Goal: Information Seeking & Learning: Learn about a topic

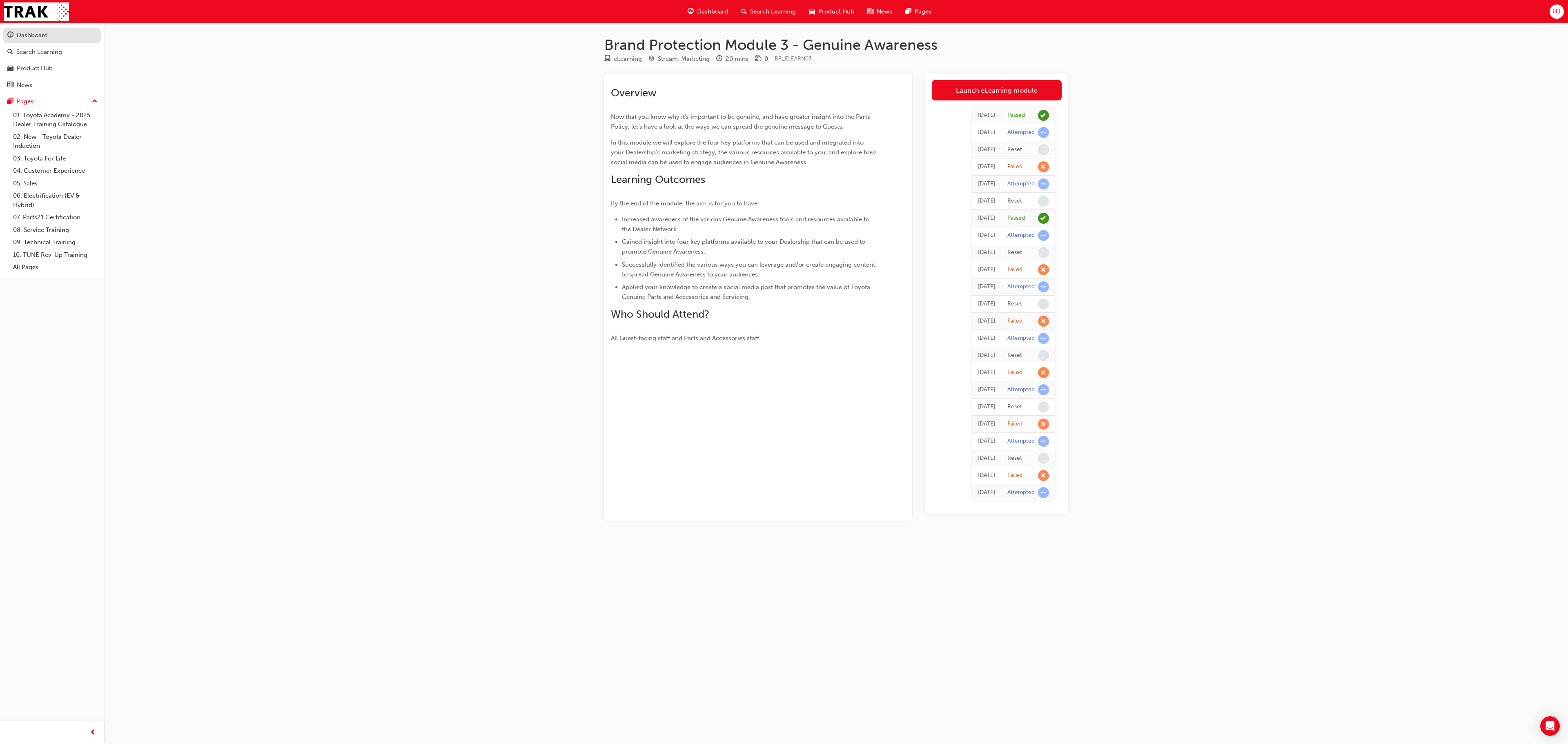
click at [15, 34] on div "Dashboard" at bounding box center [52, 35] width 89 height 10
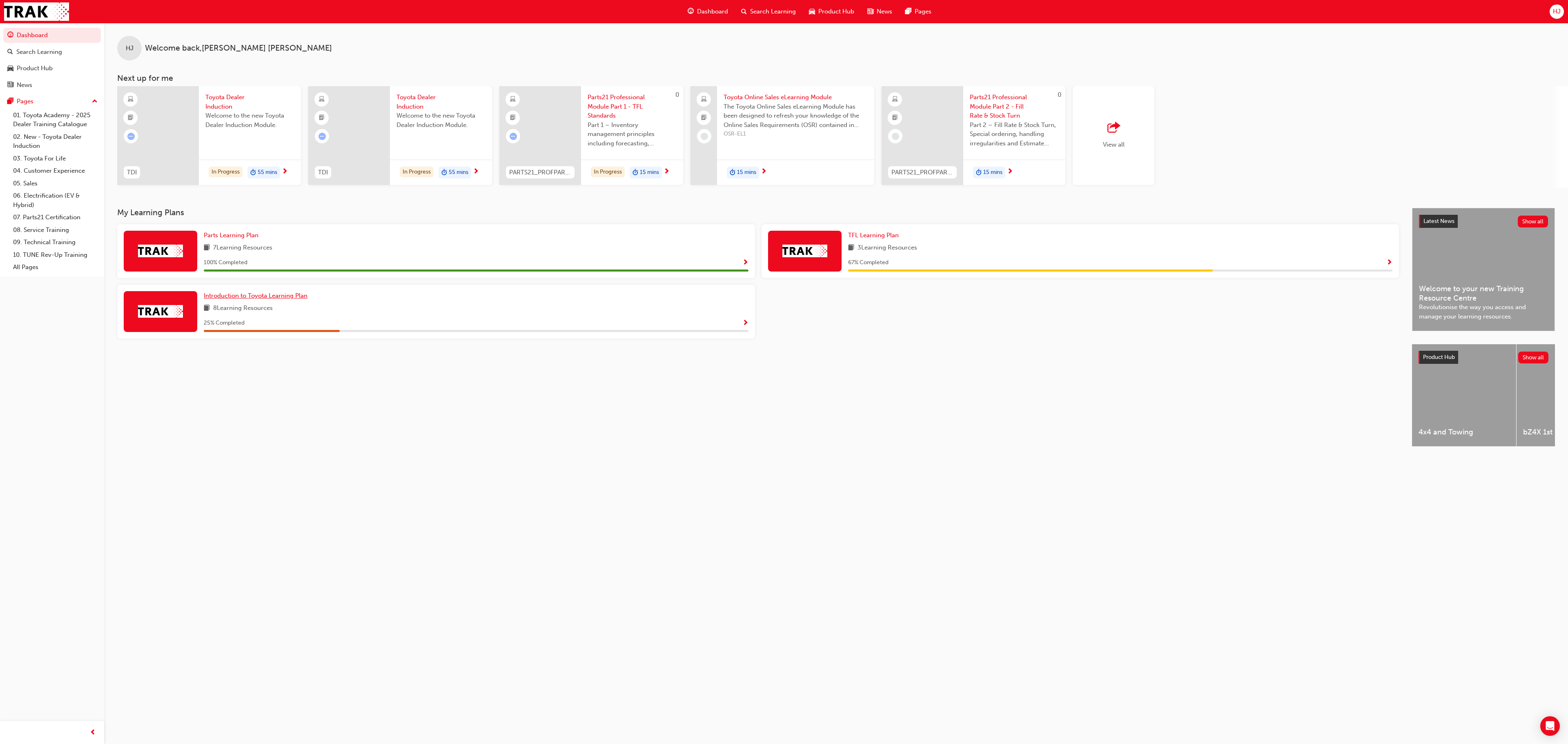
click at [236, 296] on span "Introduction to Toyota Learning Plan" at bounding box center [256, 296] width 103 height 7
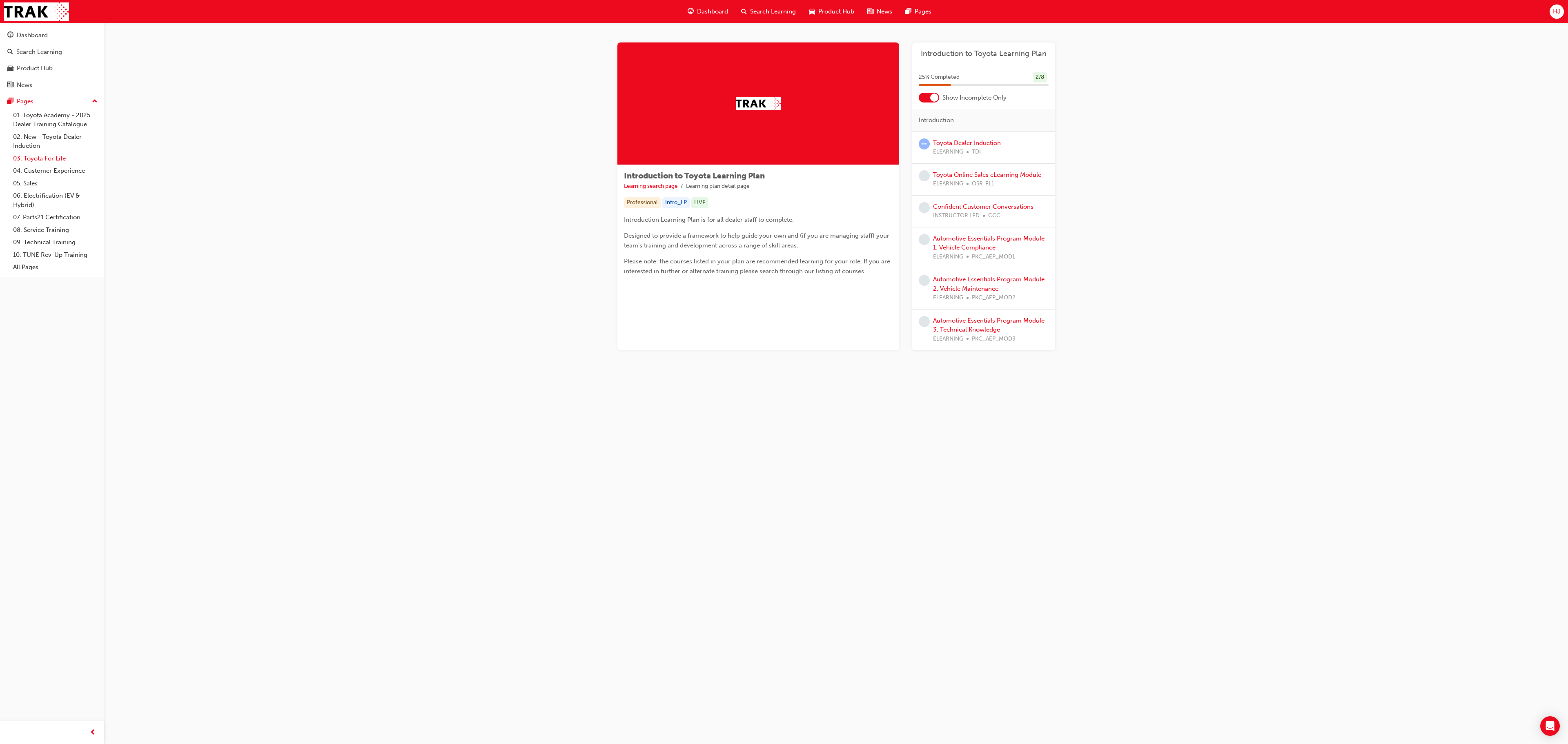
click at [49, 155] on link "03. Toyota For Life" at bounding box center [55, 158] width 91 height 13
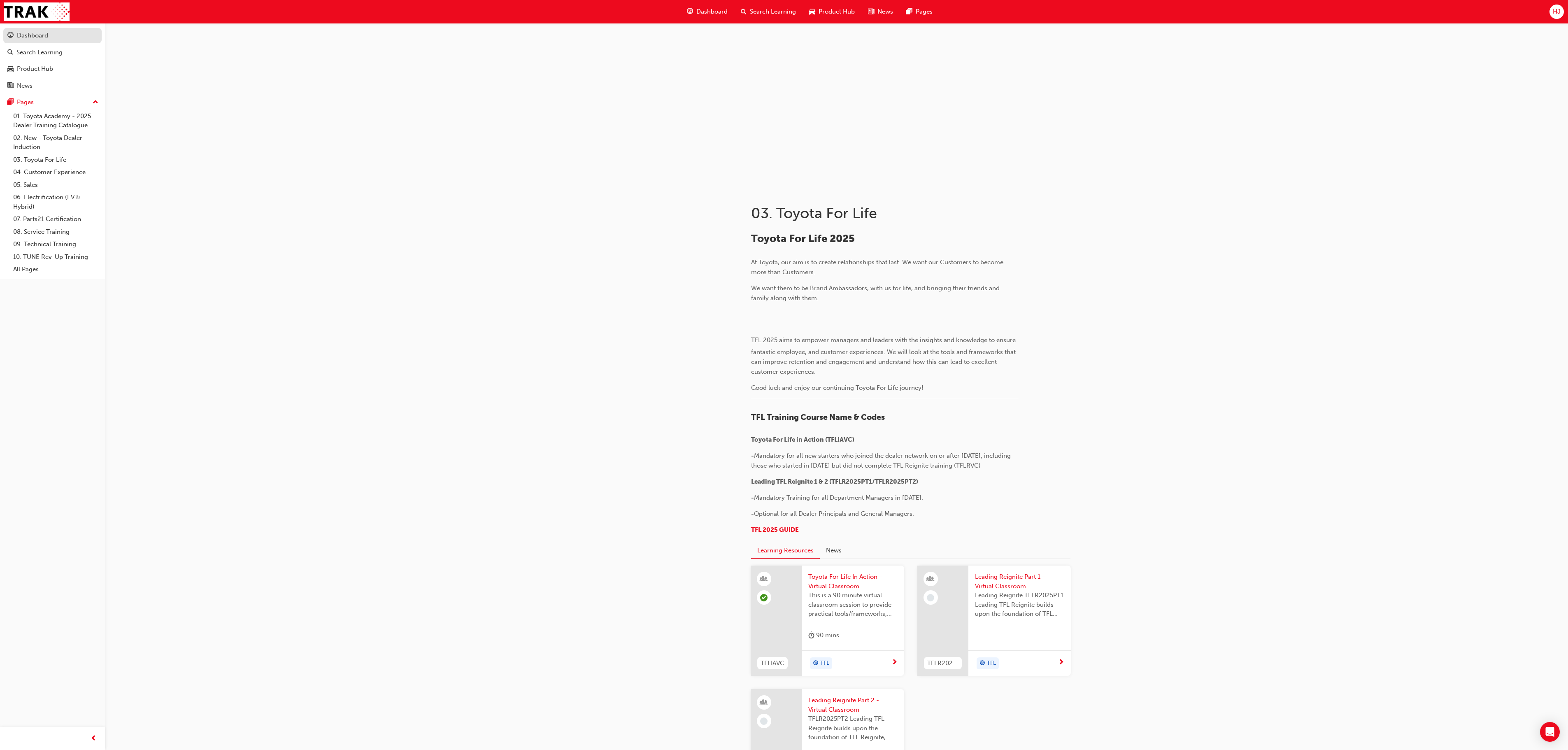
click at [39, 39] on div "Dashboard" at bounding box center [33, 35] width 31 height 9
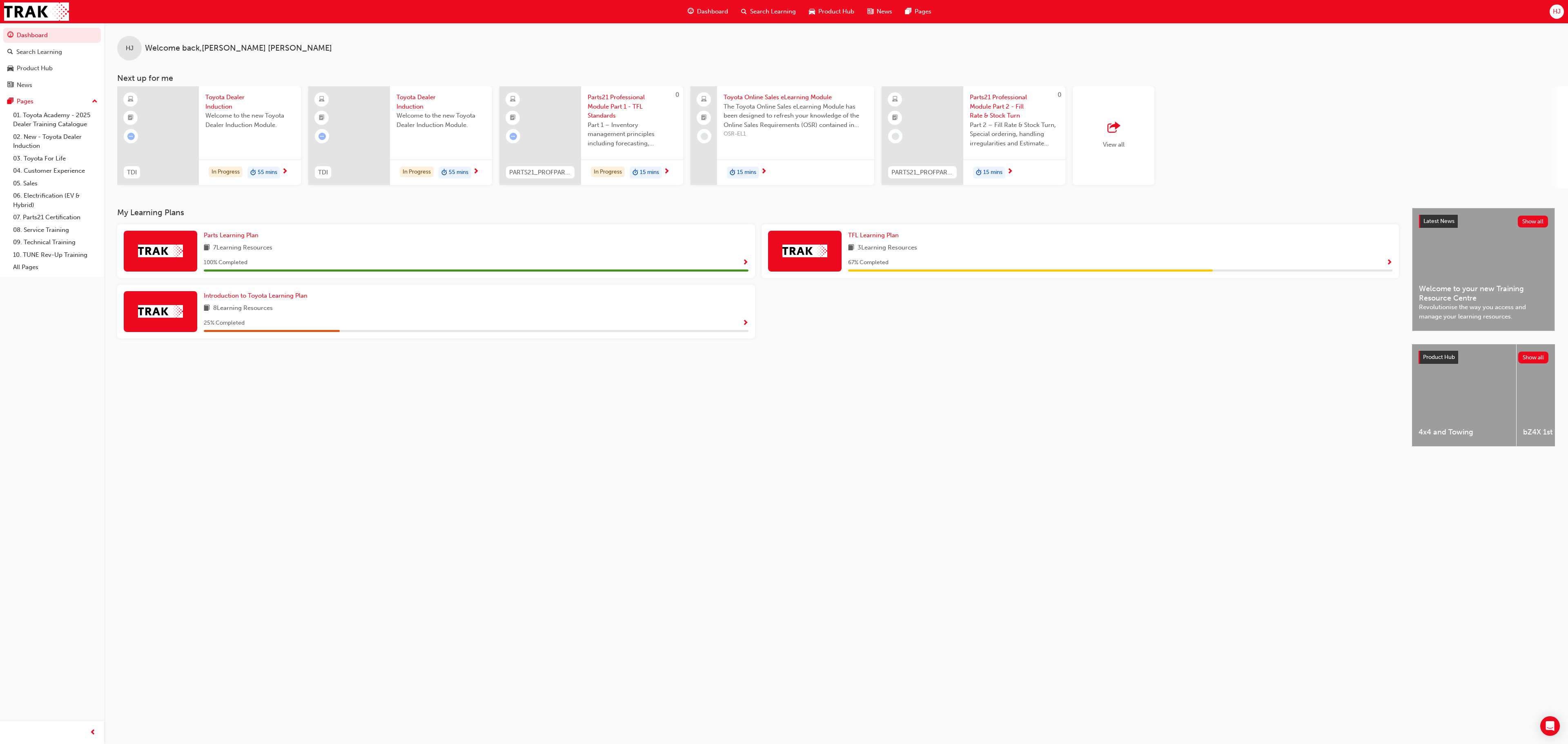
click at [178, 134] on div at bounding box center [158, 136] width 82 height 99
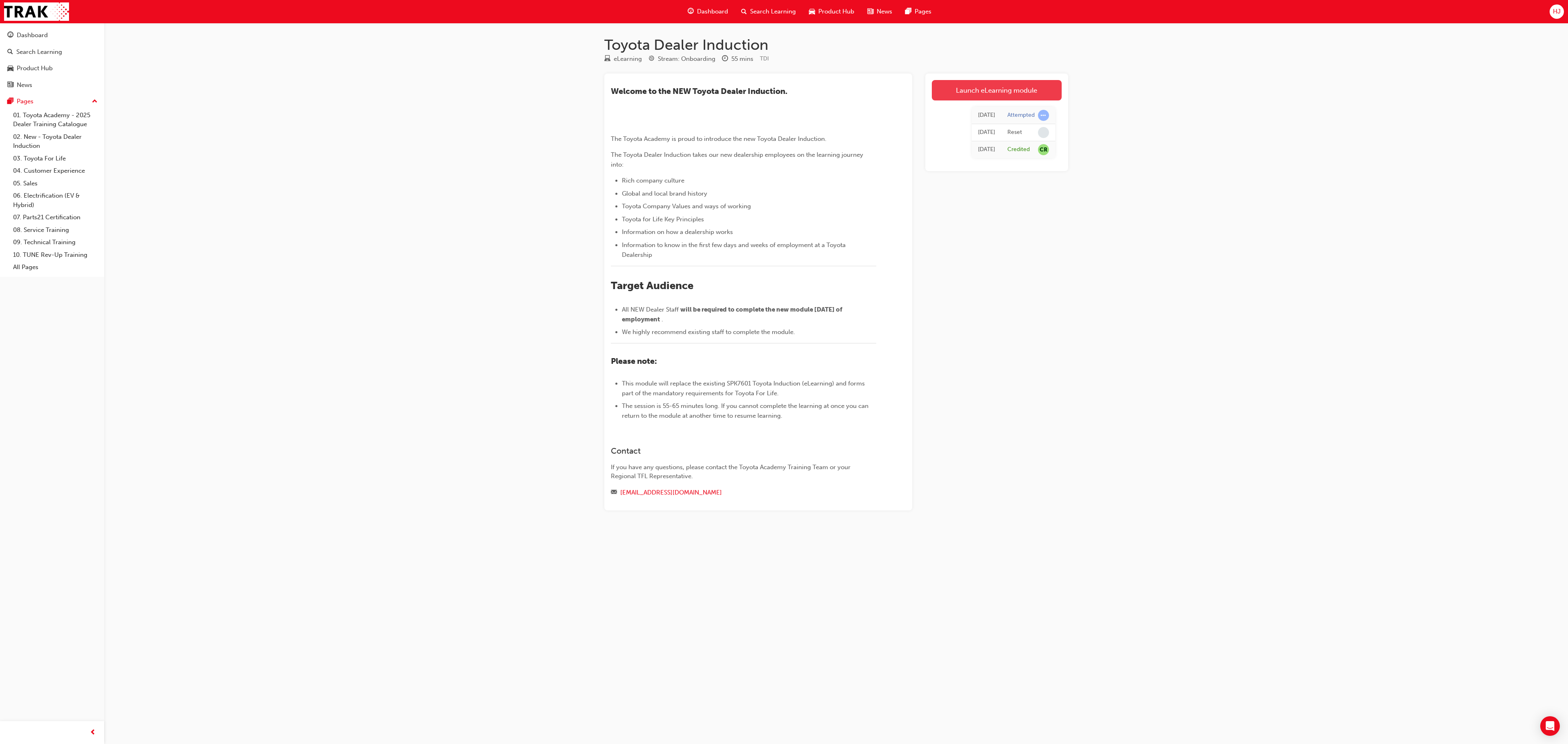
click at [1027, 88] on link "Launch eLearning module" at bounding box center [996, 90] width 130 height 21
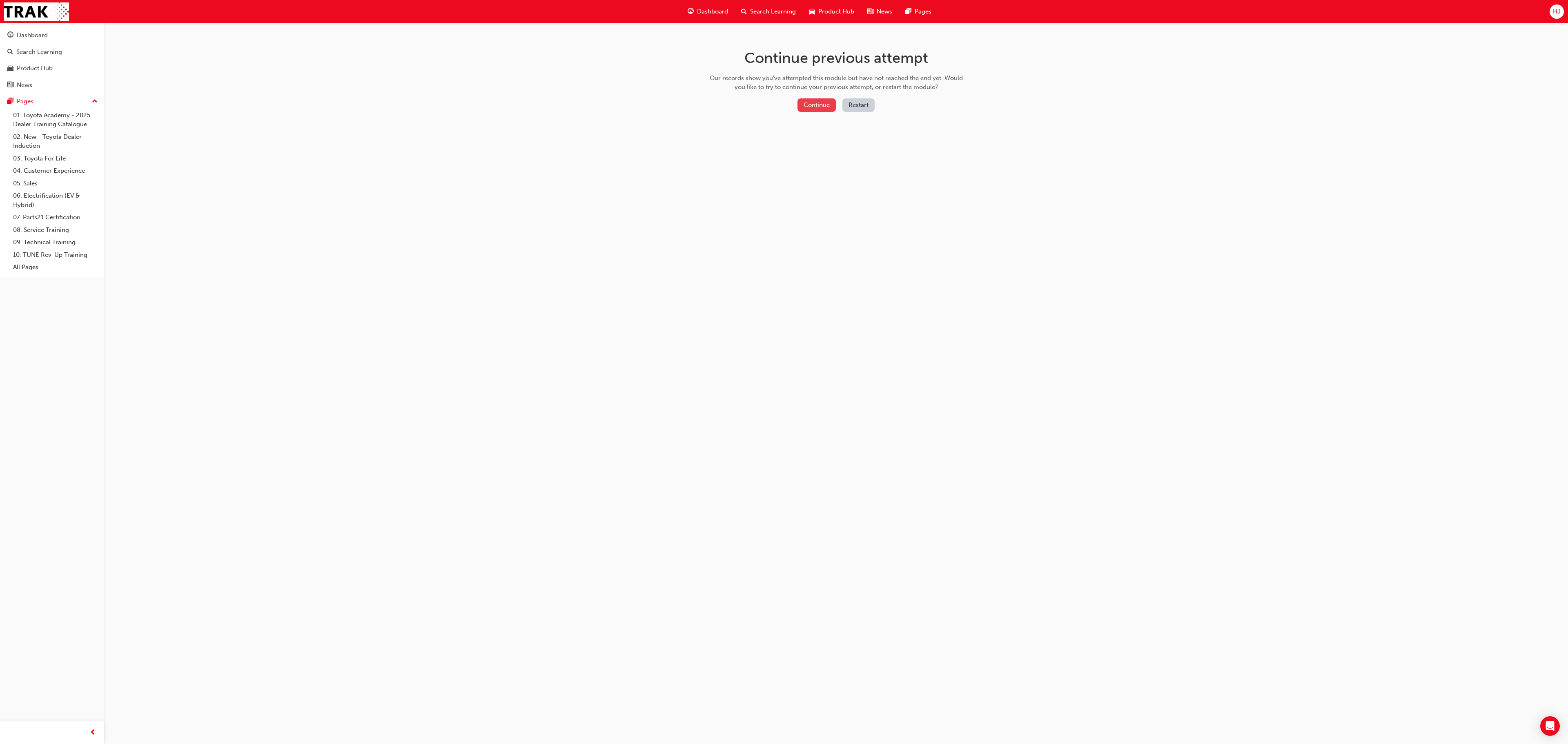
click at [815, 103] on button "Continue" at bounding box center [816, 105] width 38 height 13
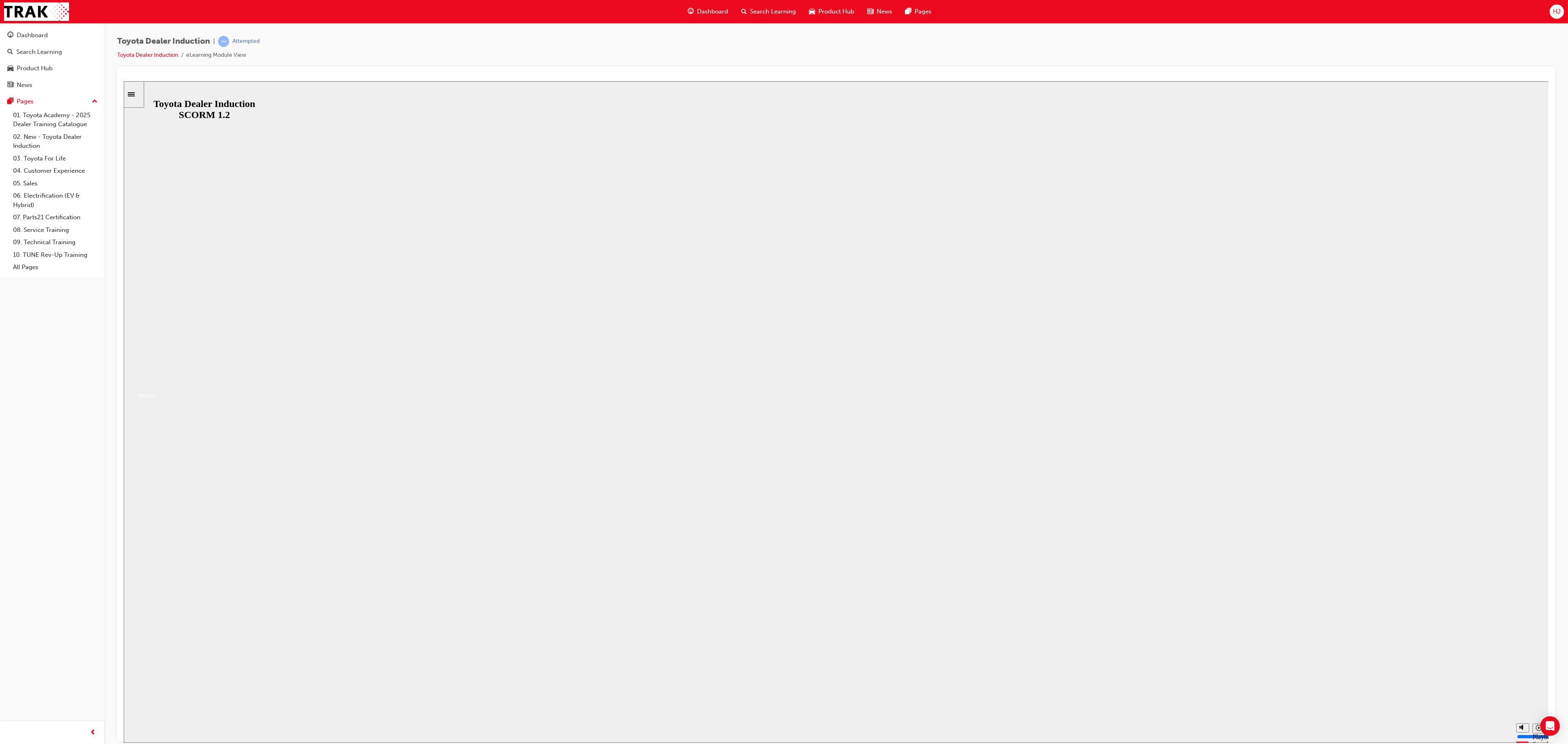
click at [155, 390] on button "Resume" at bounding box center [139, 385] width 31 height 10
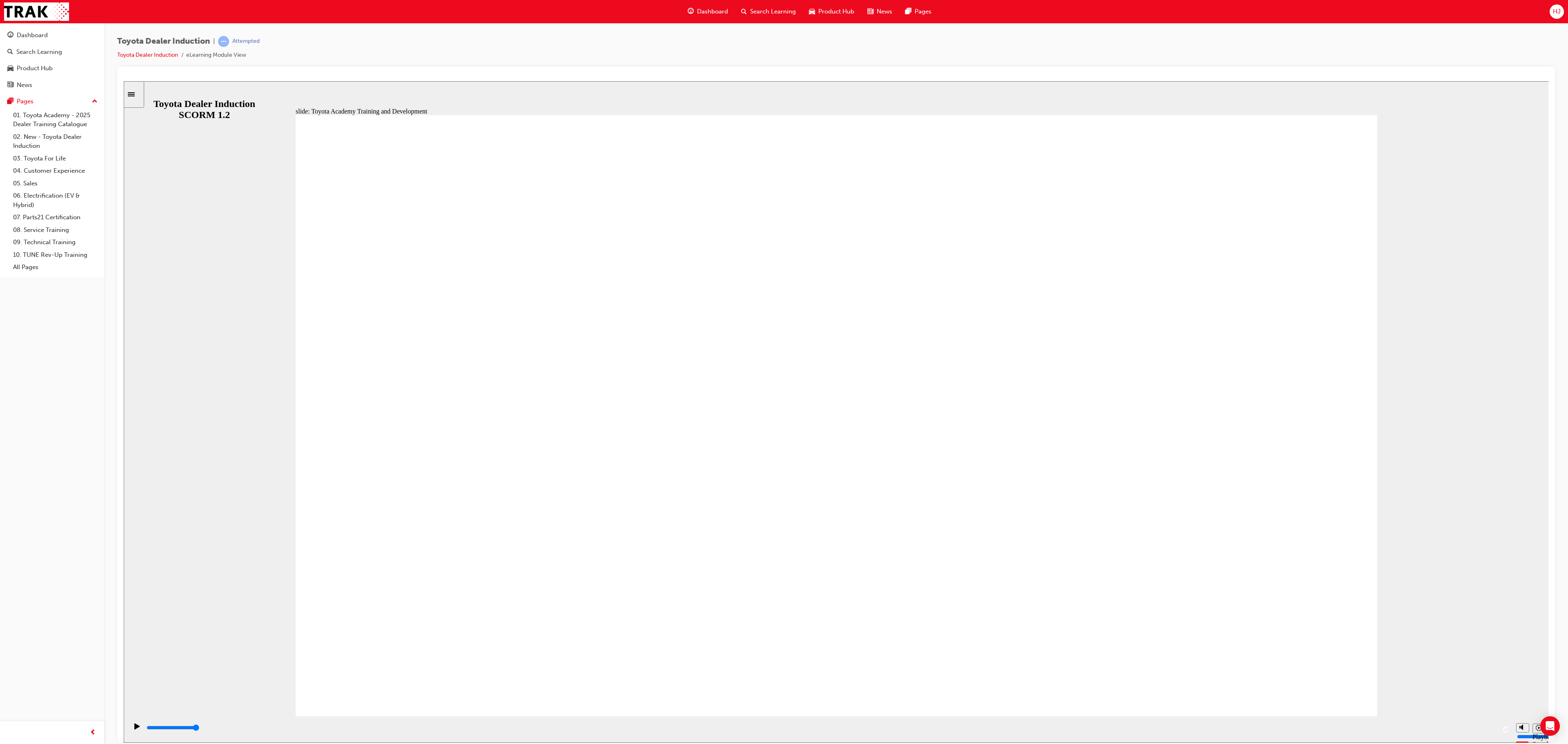
type input "42300"
